Goal: Transaction & Acquisition: Purchase product/service

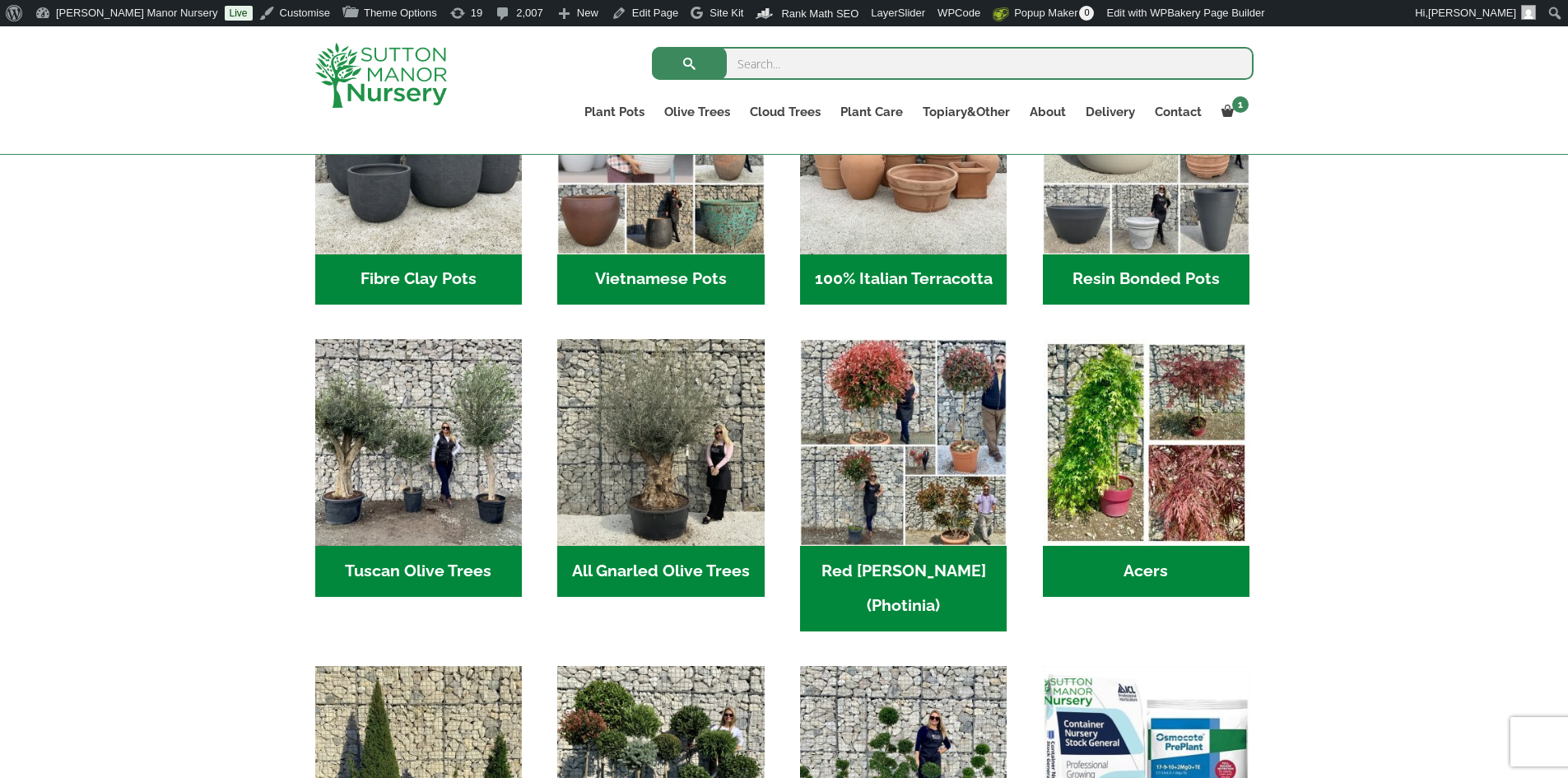
click at [1184, 265] on h2 "Resin Bonded Pots (218)" at bounding box center [1145, 280] width 207 height 51
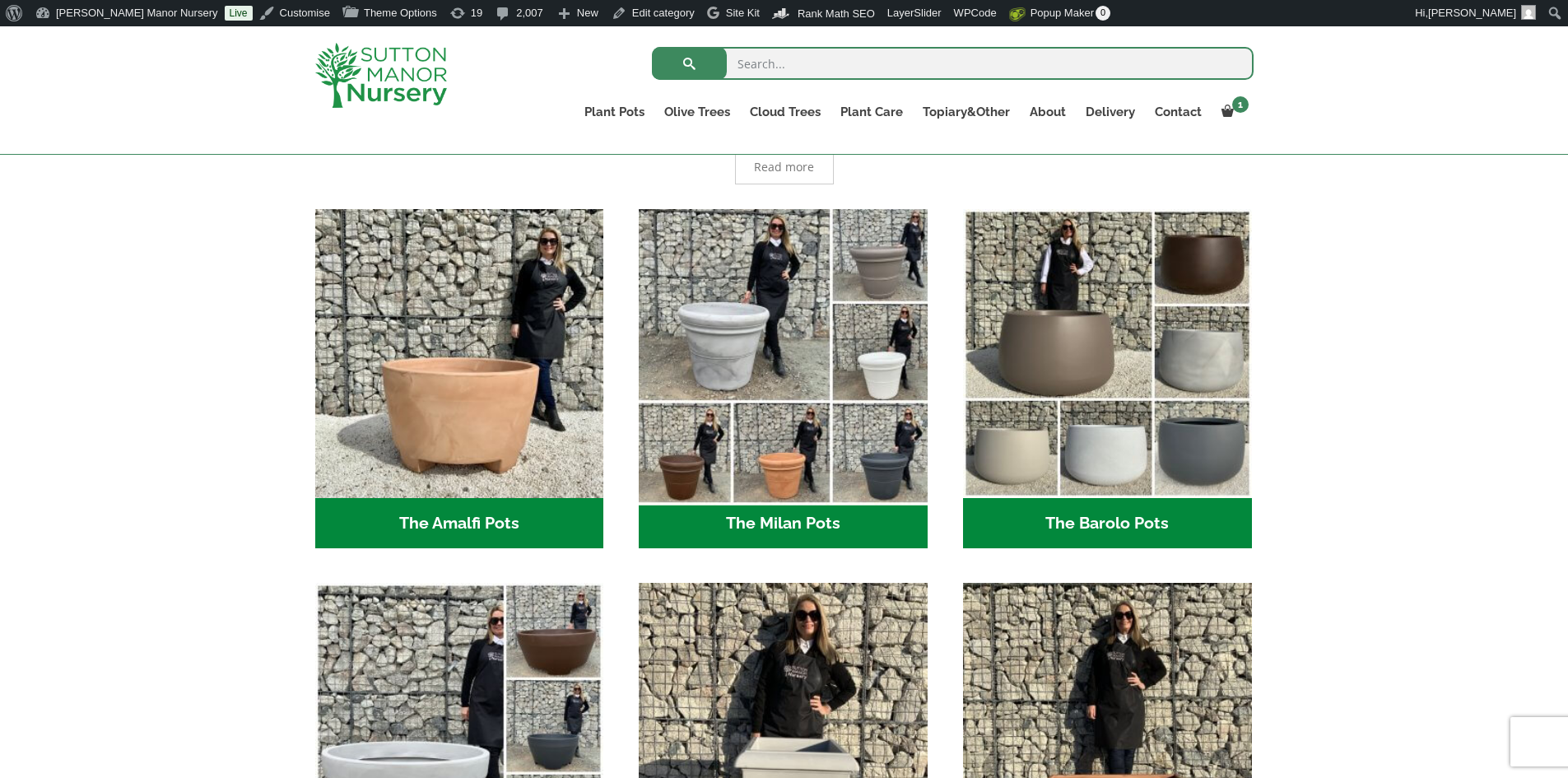
scroll to position [576, 0]
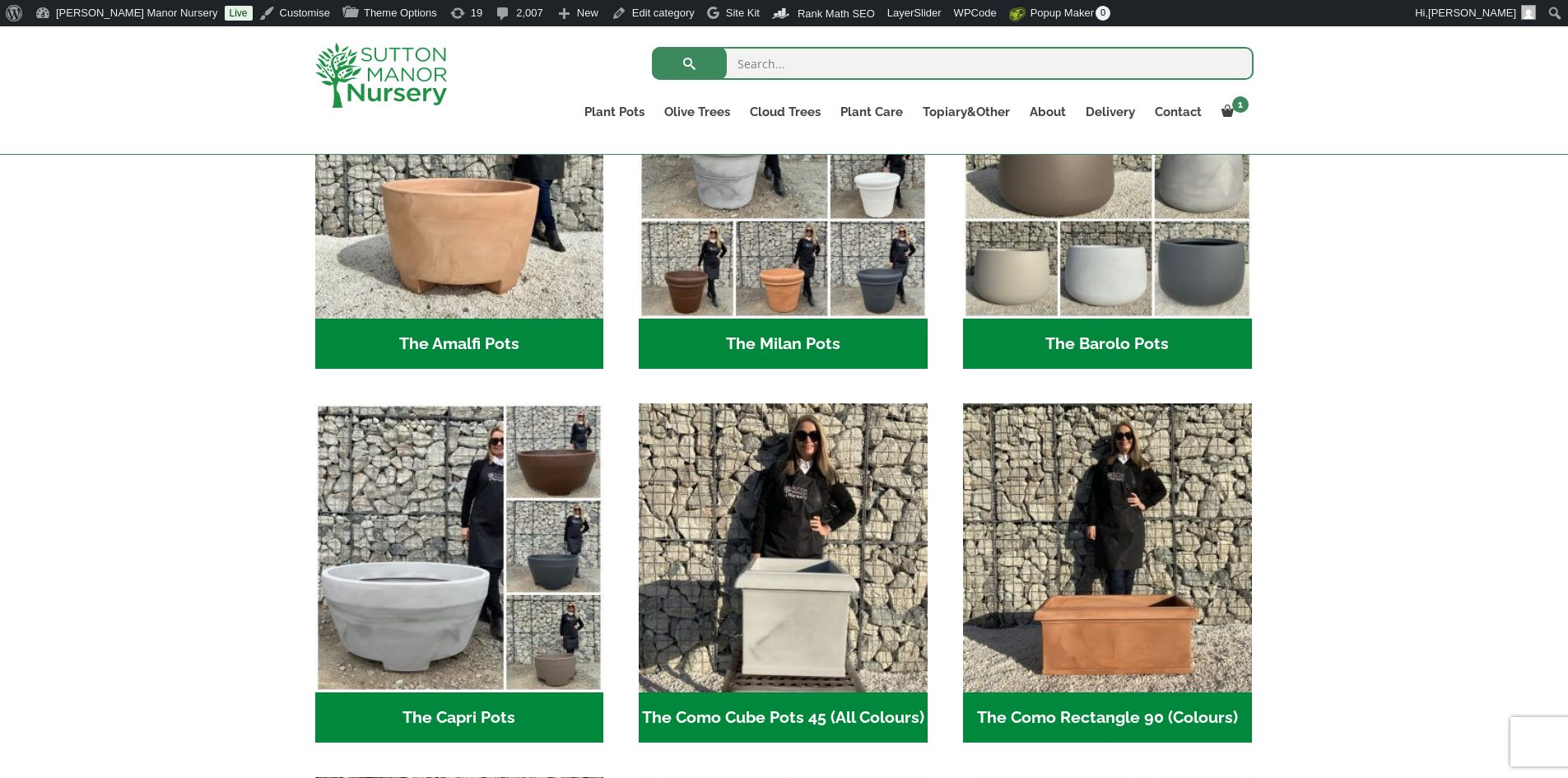
click at [1119, 339] on h2 "The Barolo Pots (42)" at bounding box center [1107, 344] width 289 height 51
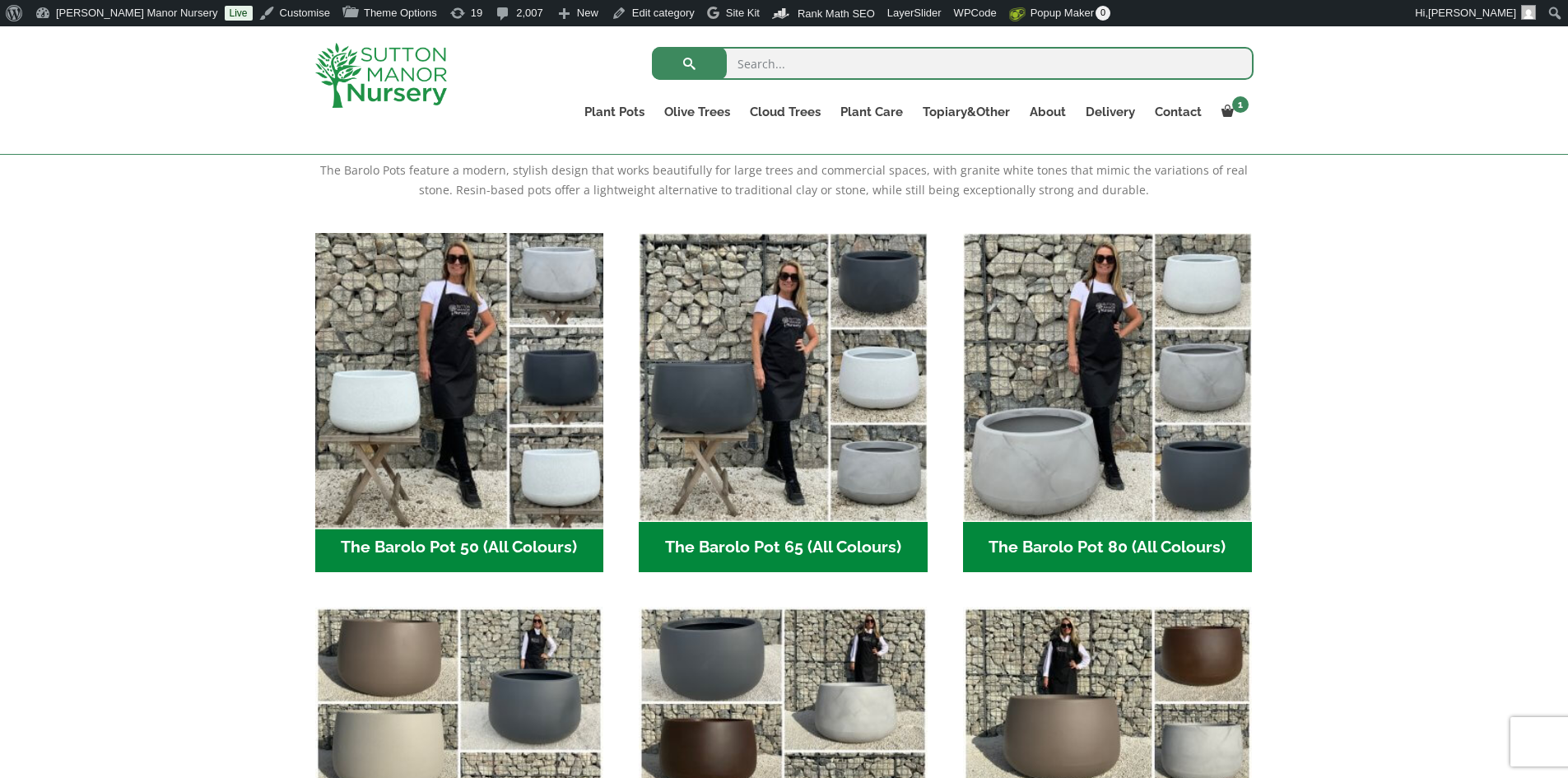
scroll to position [494, 0]
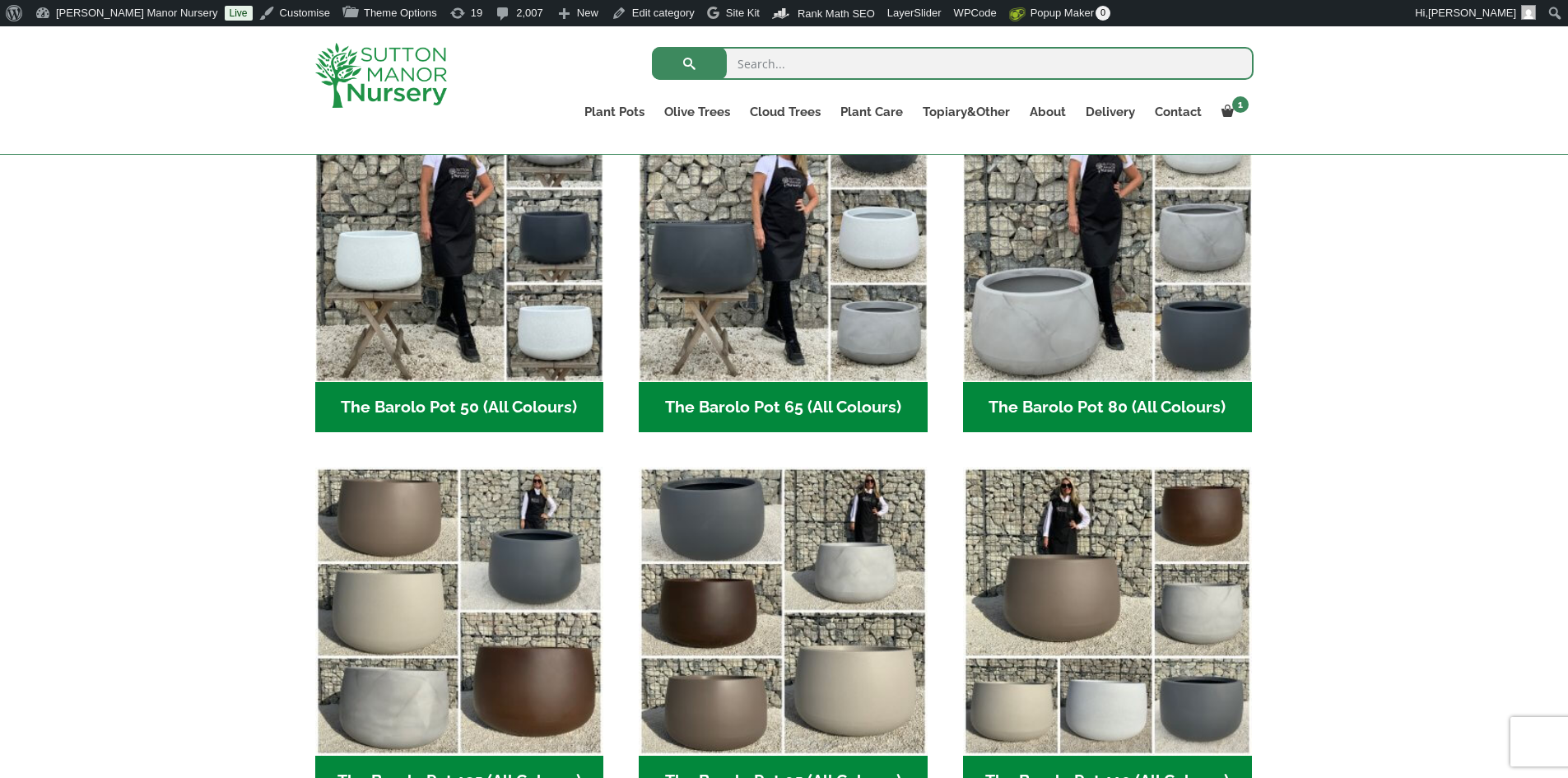
click at [1049, 396] on h2 "The Barolo Pot 80 (All Colours) (7)" at bounding box center [1107, 407] width 289 height 51
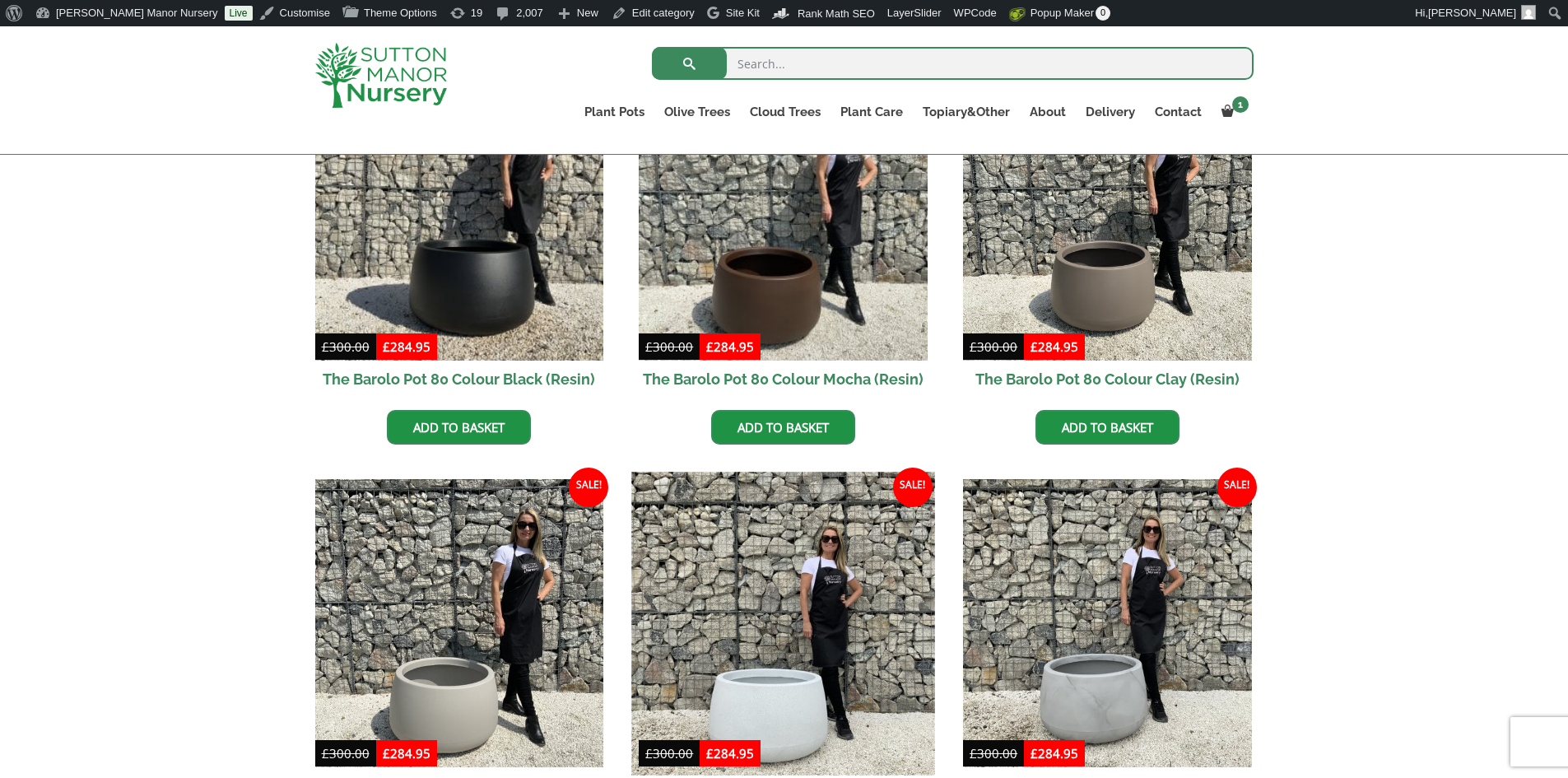
scroll to position [494, 0]
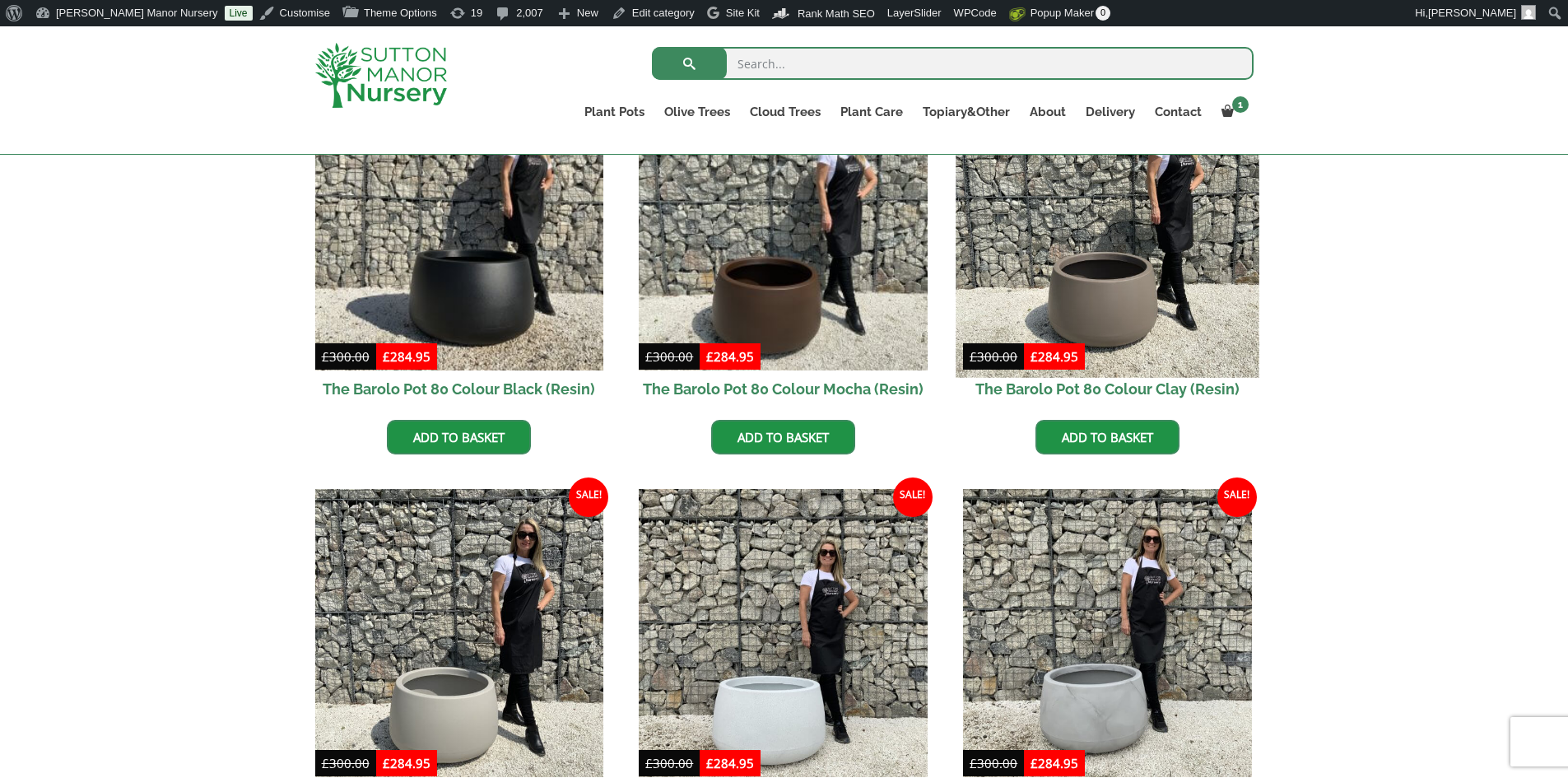
click at [1108, 326] on img at bounding box center [1107, 225] width 303 height 303
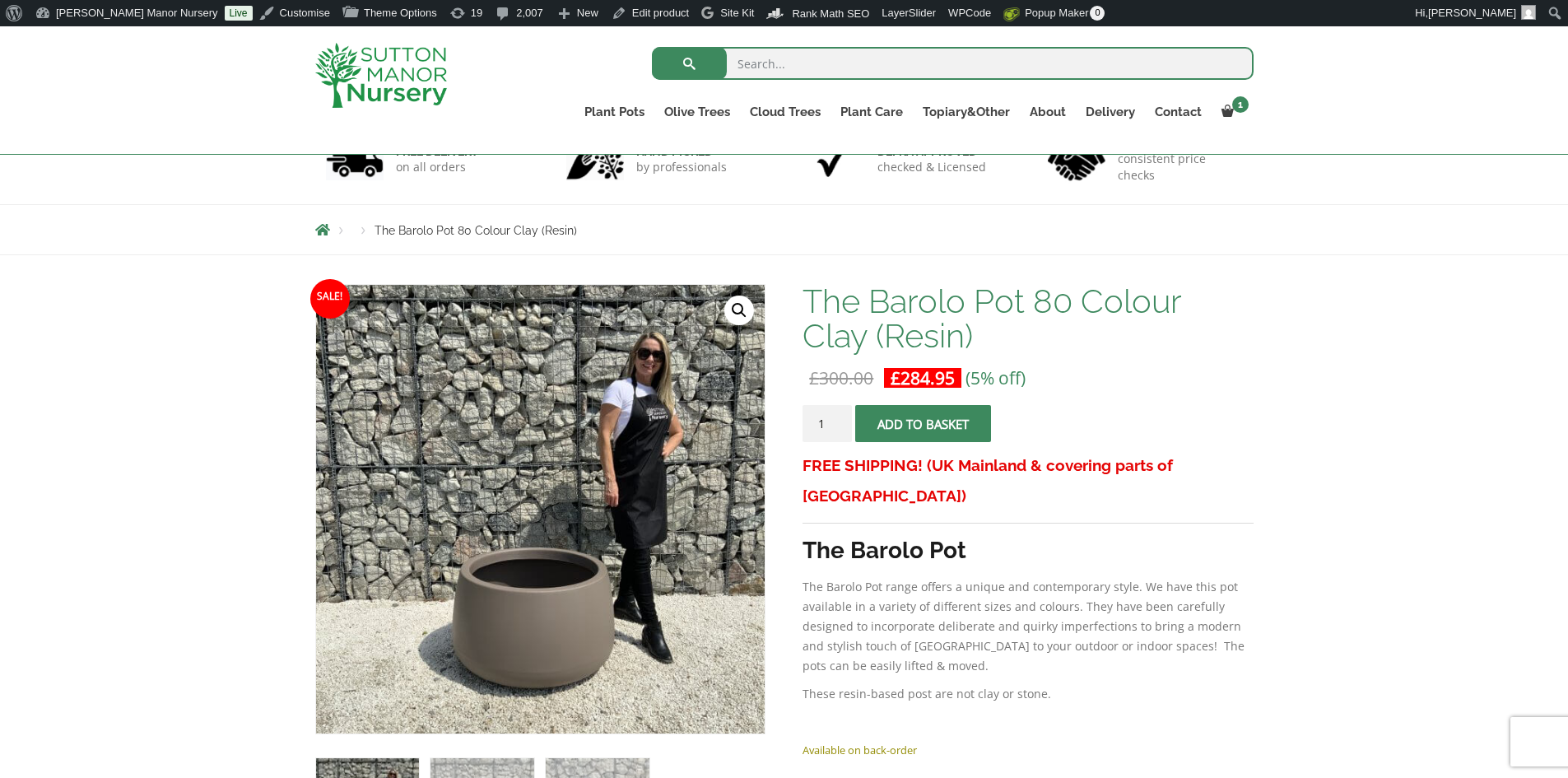
scroll to position [82, 0]
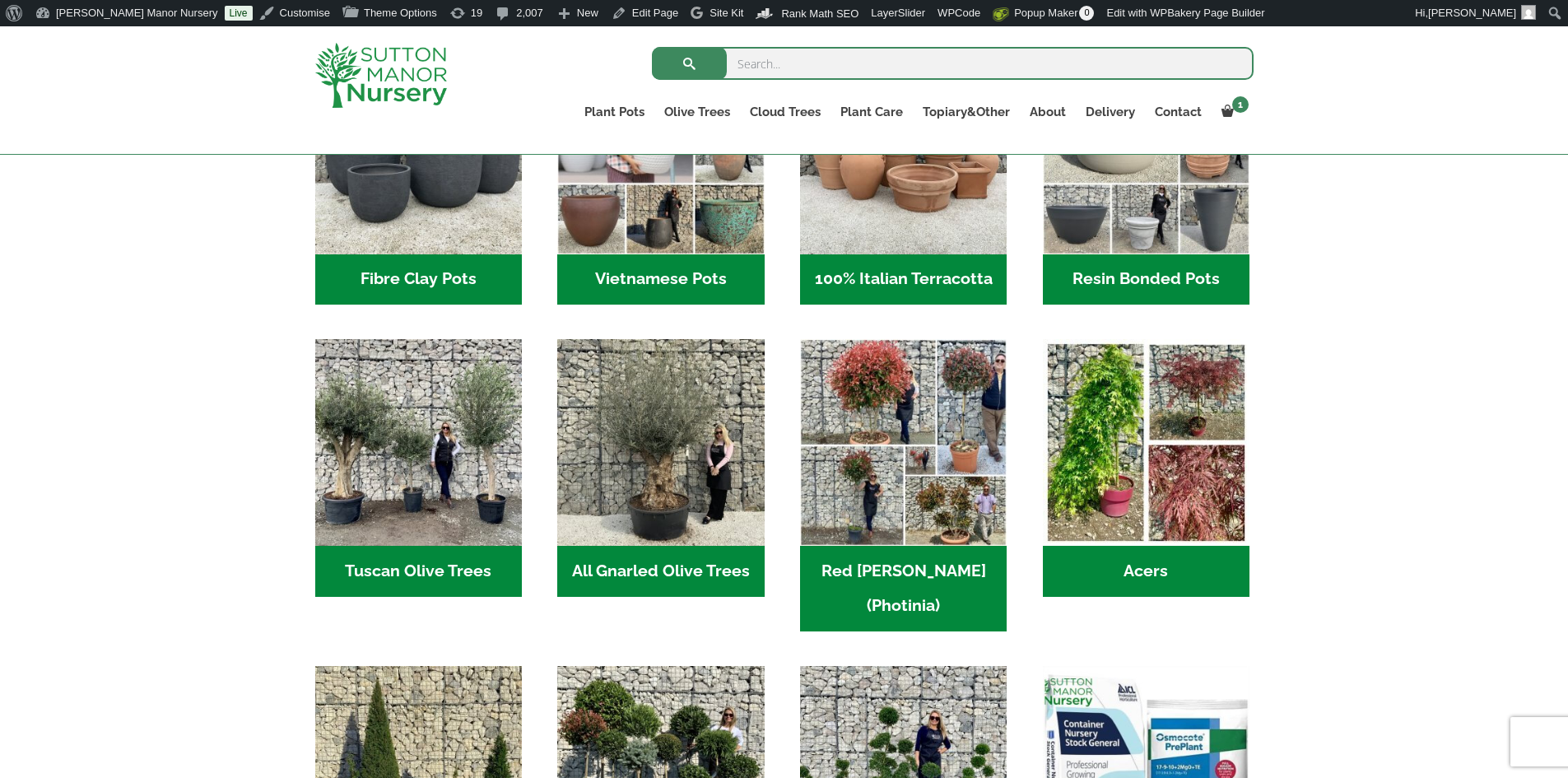
click at [456, 273] on h2 "Fibre Clay Pots (3)" at bounding box center [418, 280] width 207 height 51
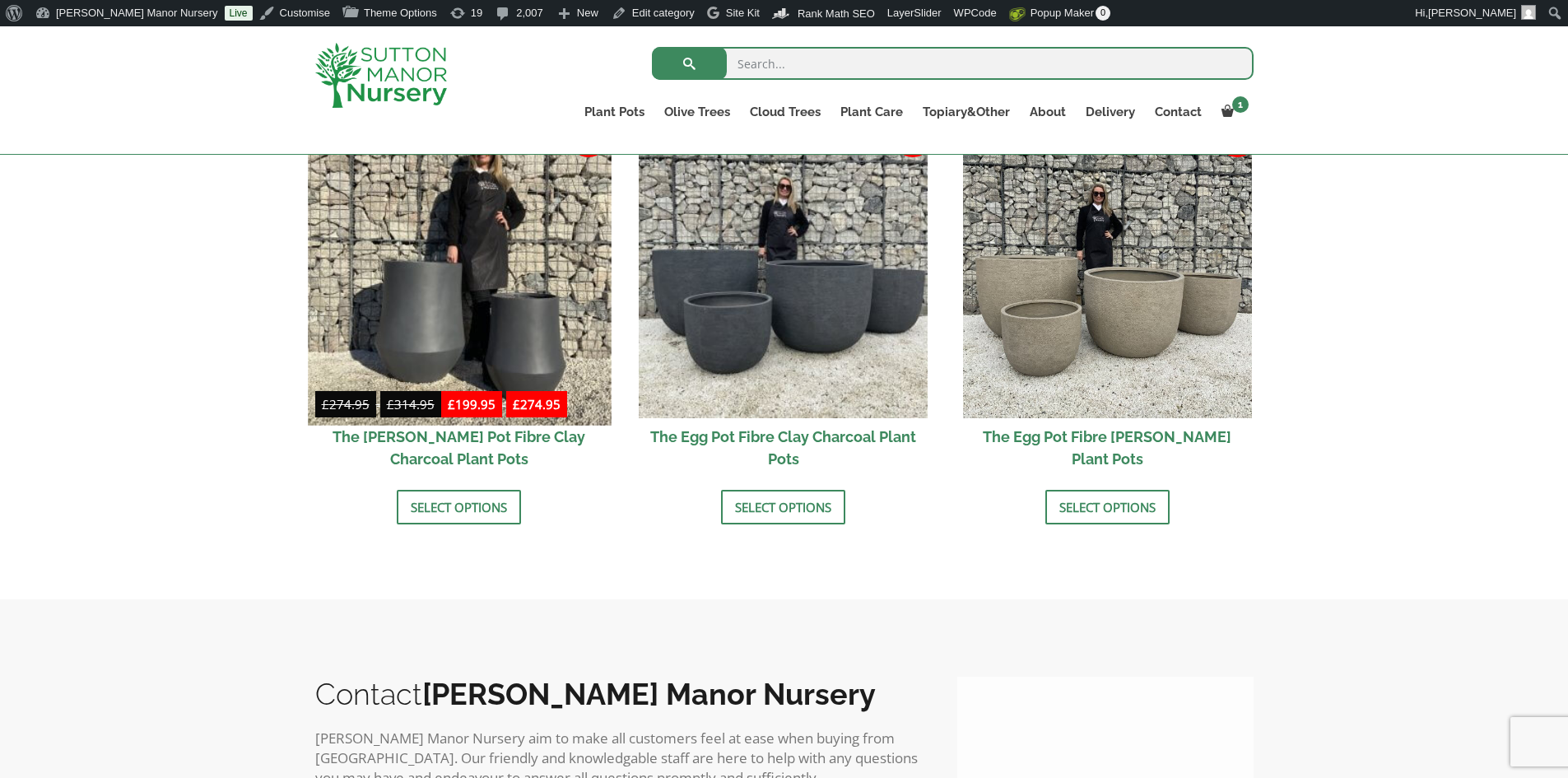
scroll to position [576, 0]
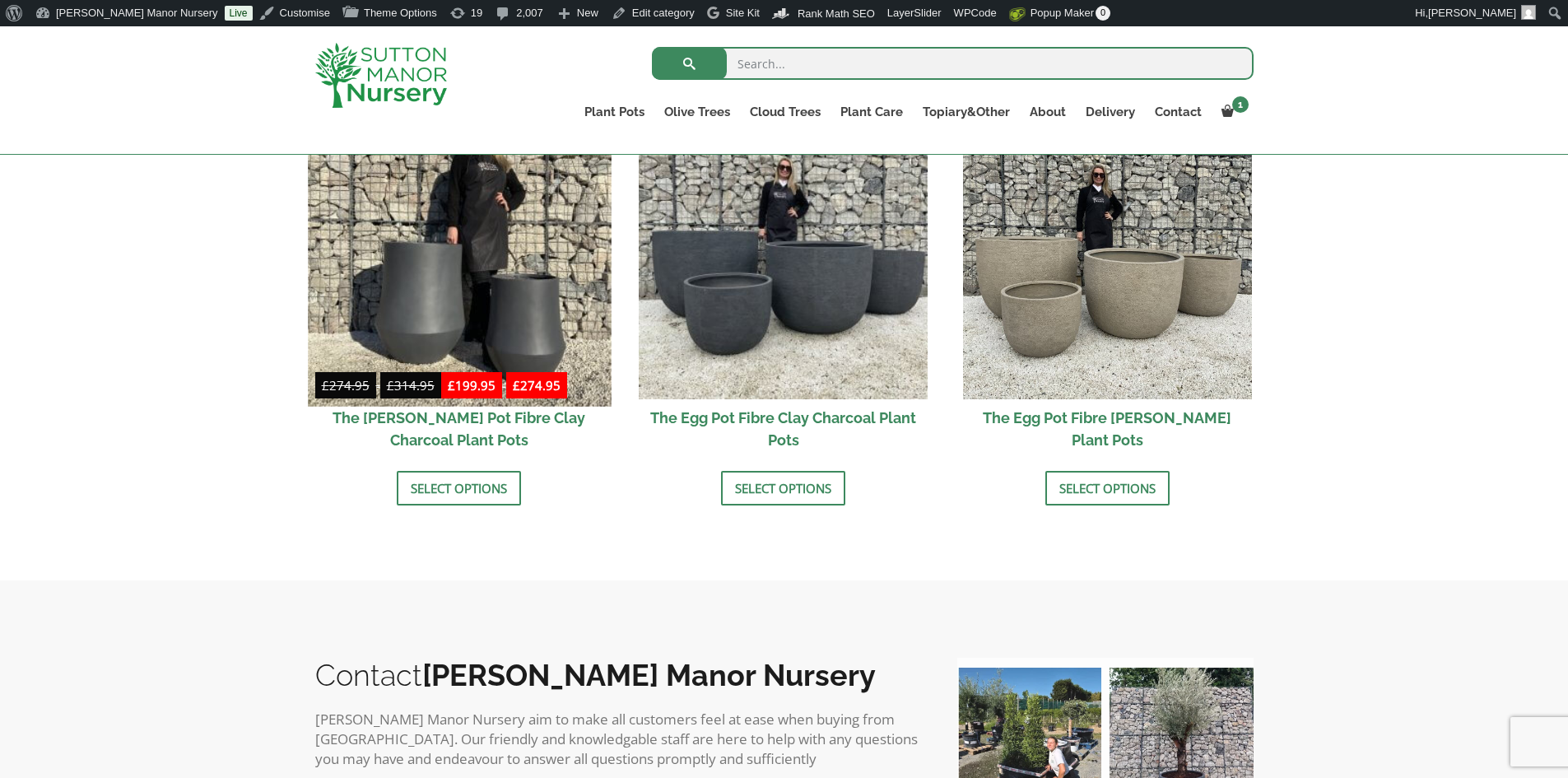
click at [529, 277] on img at bounding box center [459, 254] width 303 height 303
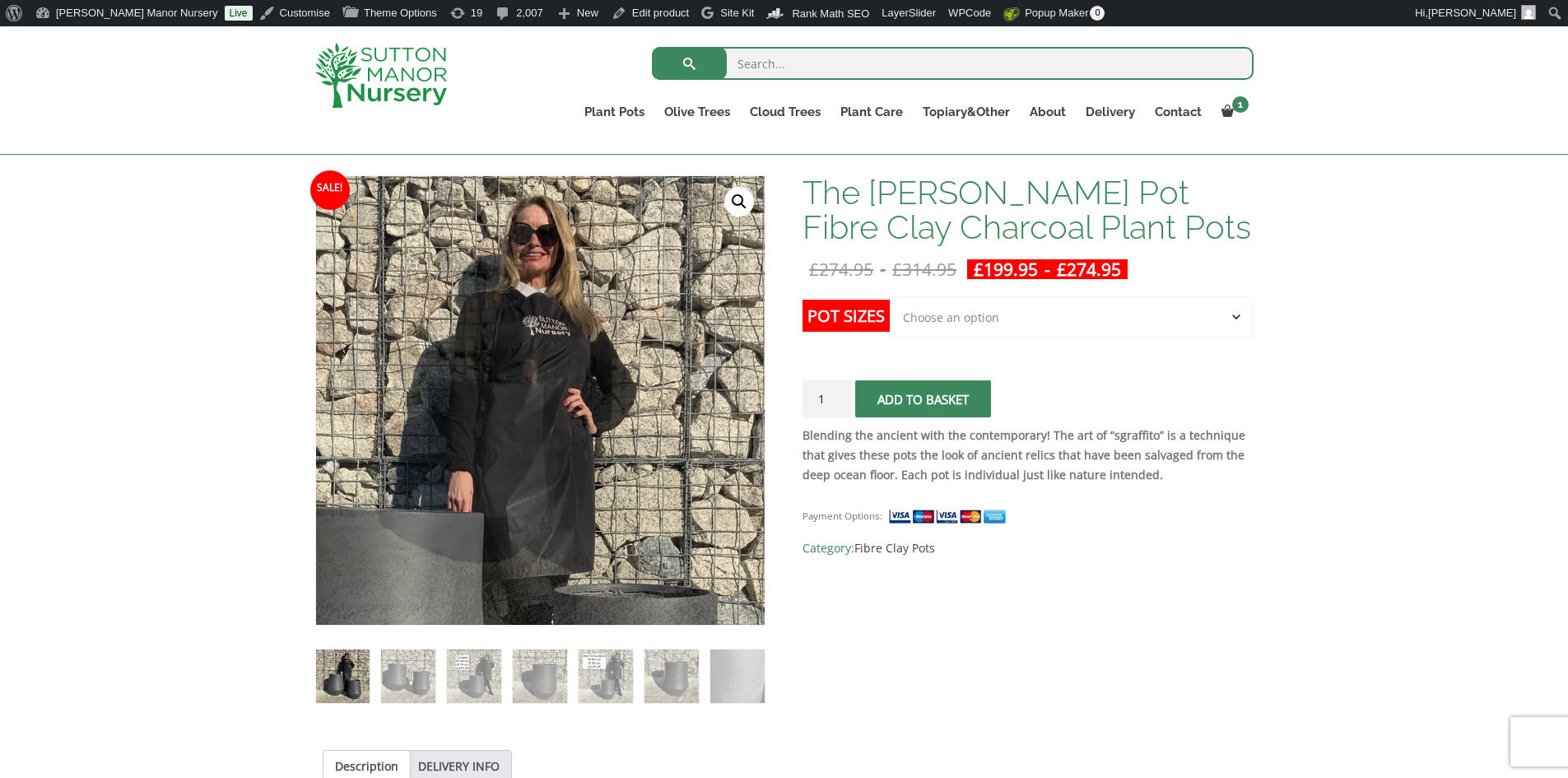
scroll to position [82, 0]
